Goal: Information Seeking & Learning: Learn about a topic

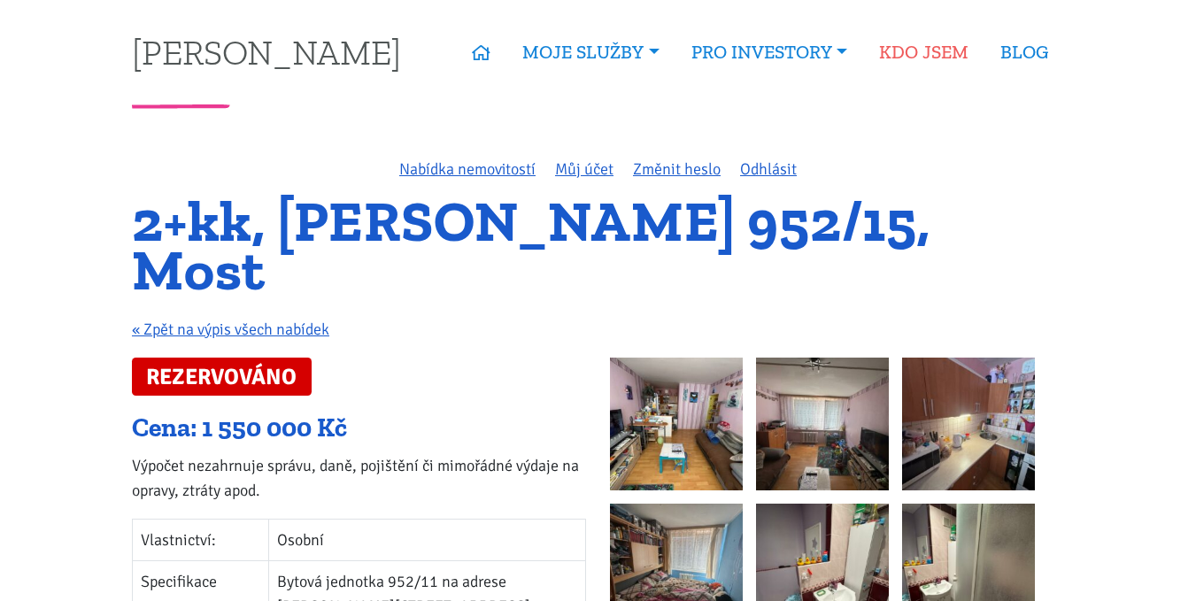
click at [899, 46] on link "KDO JSEM" at bounding box center [923, 52] width 121 height 41
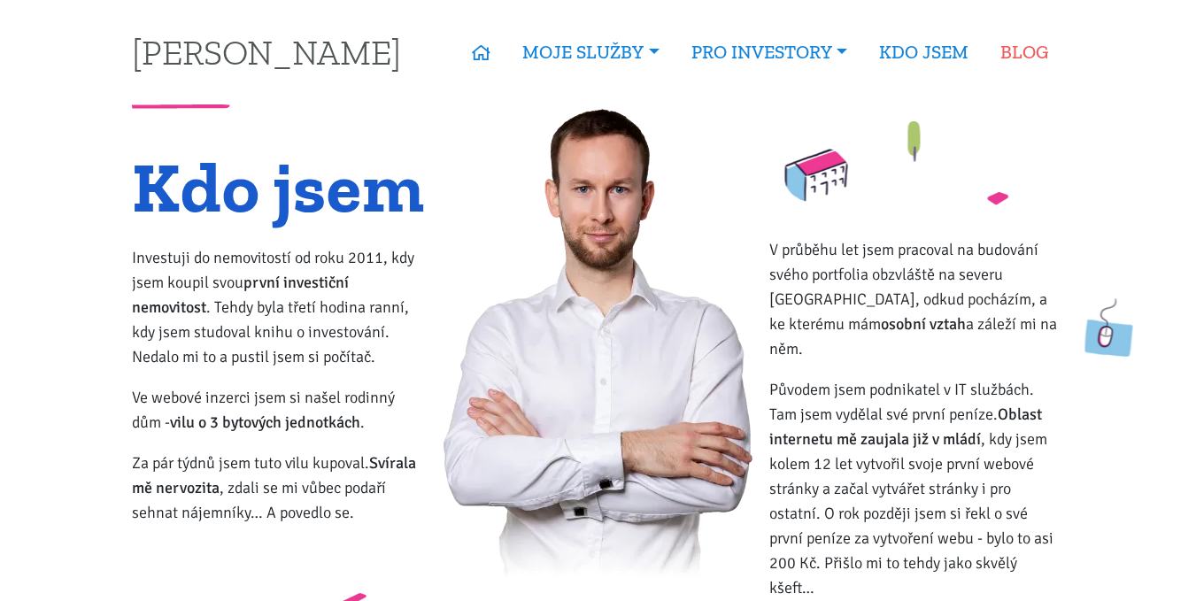
click at [1020, 49] on link "BLOG" at bounding box center [1024, 52] width 80 height 41
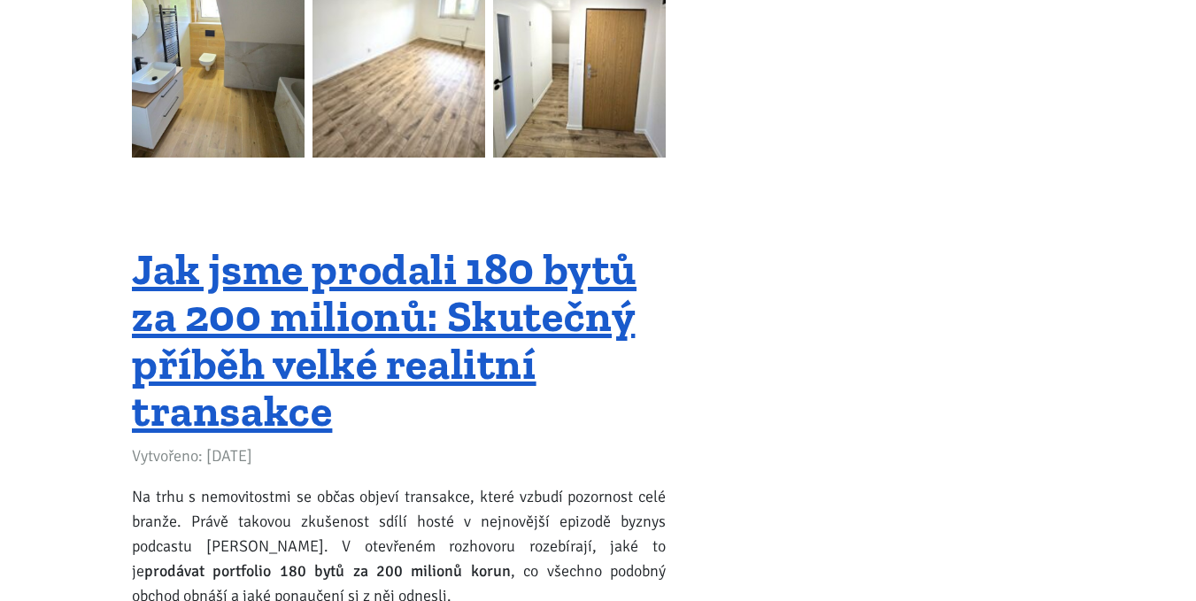
scroll to position [3274, 0]
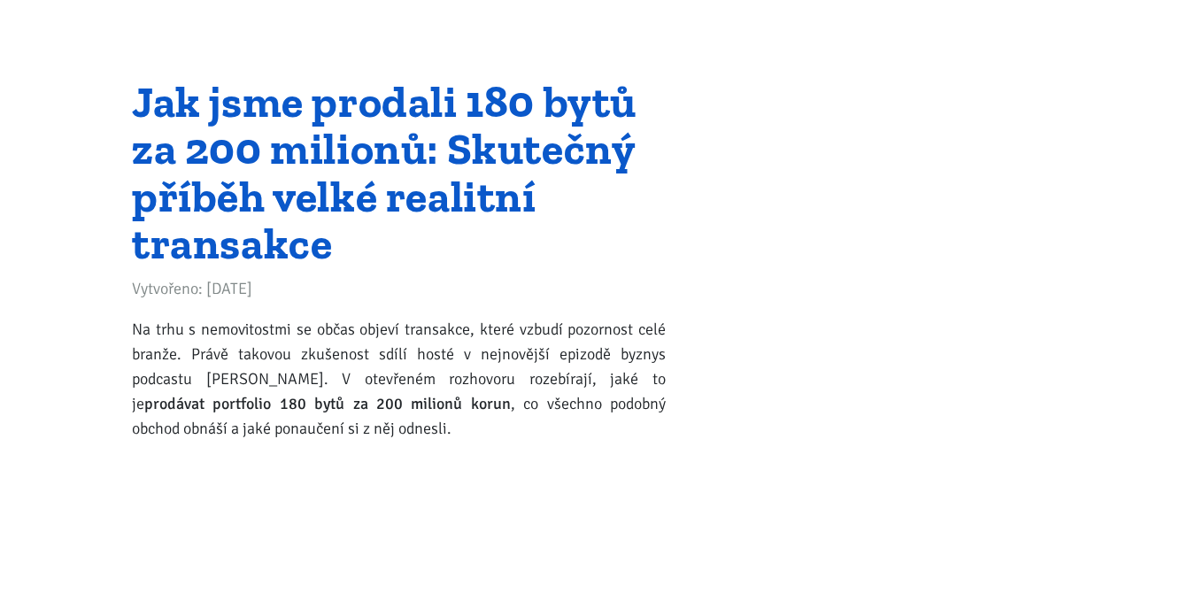
click at [278, 125] on link "Jak jsme prodali 180 bytů za 200 milionů: Skutečný příběh velké realitní transa…" at bounding box center [384, 173] width 504 height 196
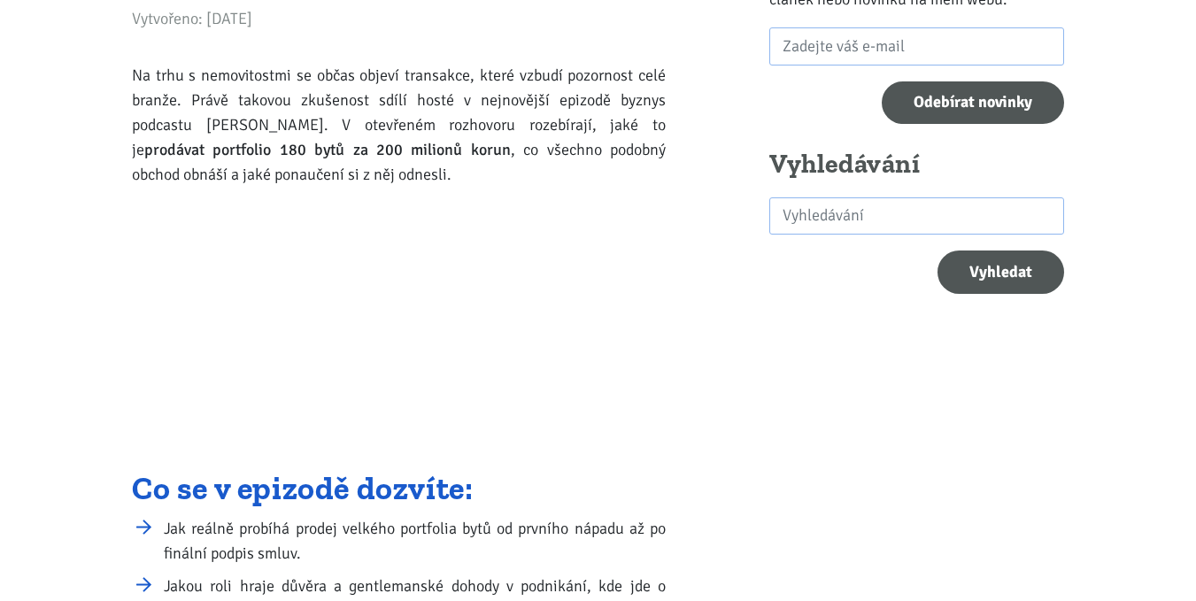
scroll to position [354, 0]
